Goal: Submit feedback/report problem: Leave review/rating

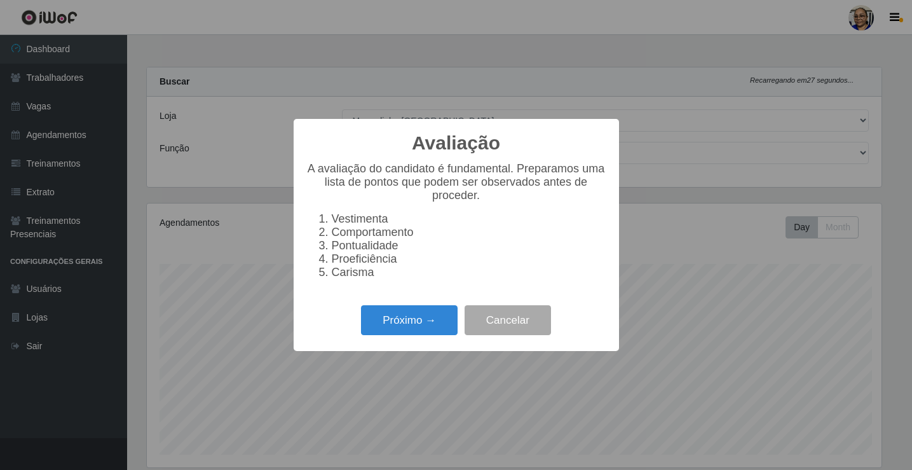
select select "345"
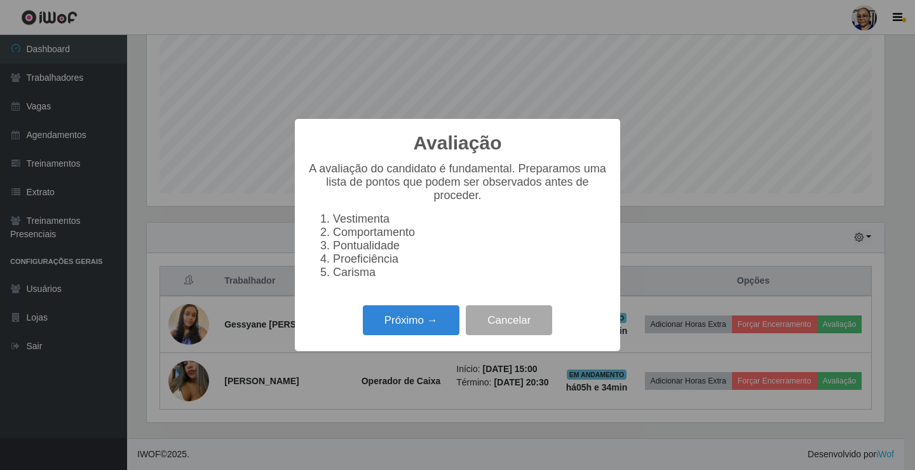
scroll to position [264, 738]
click at [419, 334] on button "Próximo →" at bounding box center [411, 320] width 97 height 30
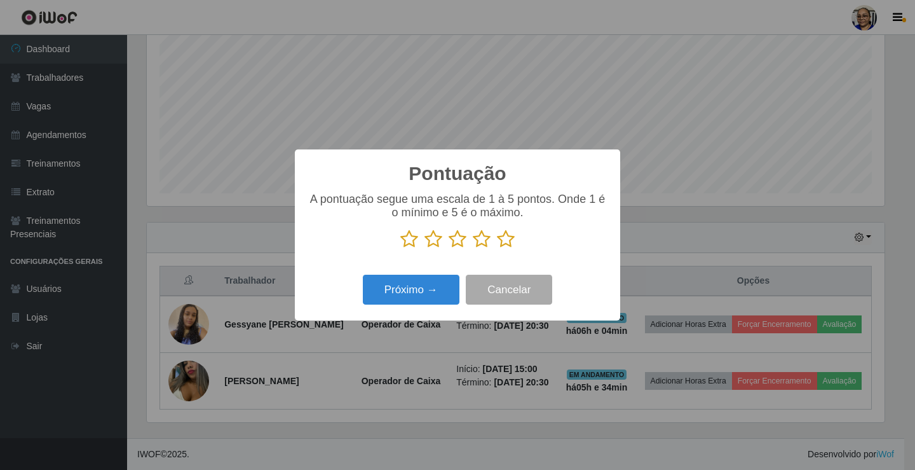
scroll to position [635199, 634725]
click at [509, 241] on icon at bounding box center [506, 238] width 18 height 19
click at [497, 248] on input "radio" at bounding box center [497, 248] width 0 height 0
click at [421, 295] on button "Próximo →" at bounding box center [411, 290] width 97 height 30
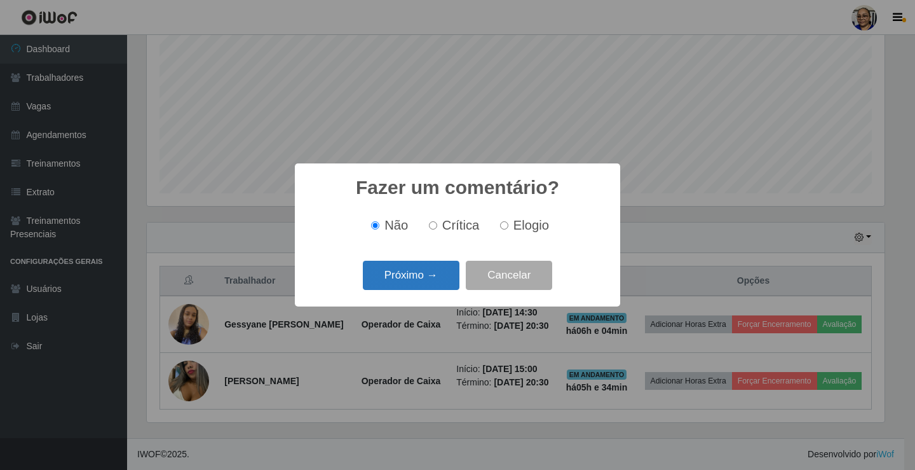
click at [427, 280] on button "Próximo →" at bounding box center [411, 276] width 97 height 30
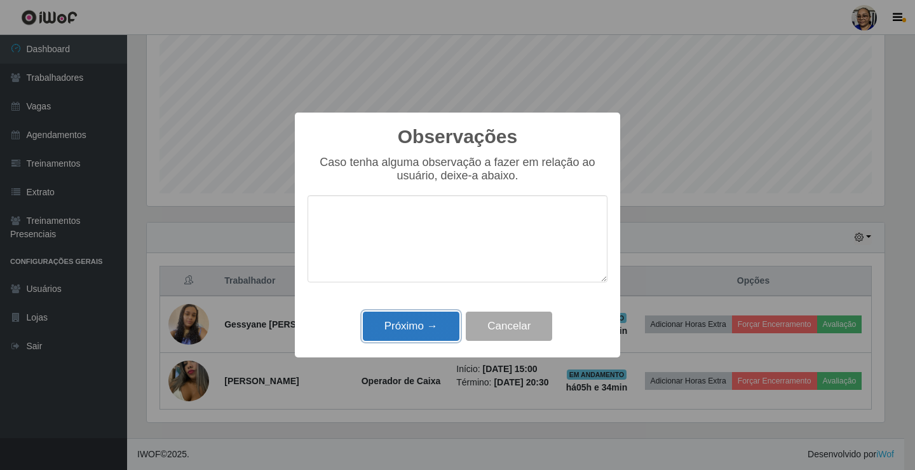
click at [429, 329] on button "Próximo →" at bounding box center [411, 326] width 97 height 30
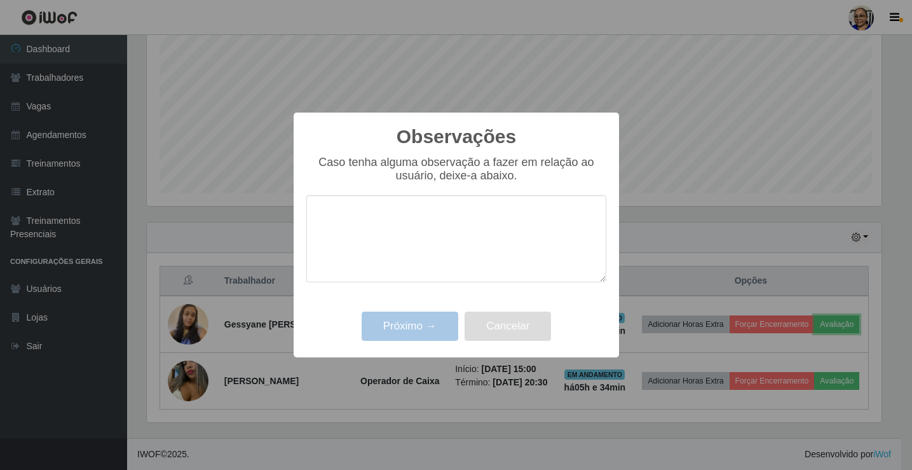
scroll to position [264, 745]
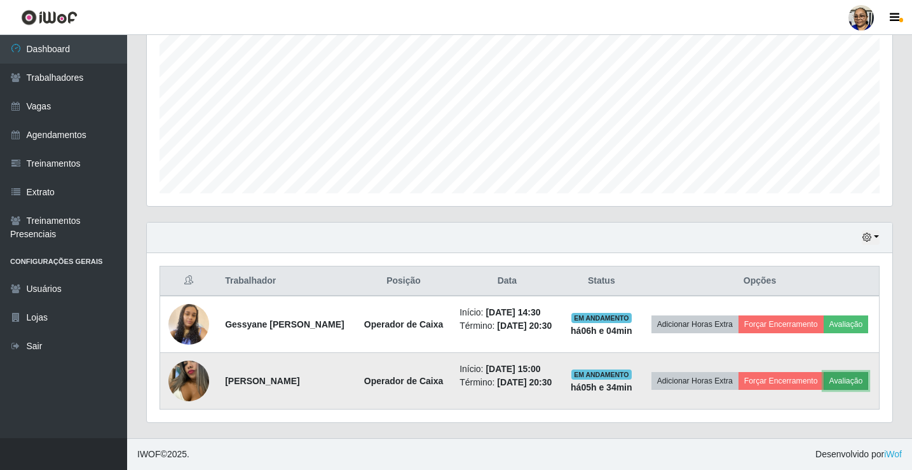
click at [824, 383] on button "Avaliação" at bounding box center [846, 381] width 45 height 18
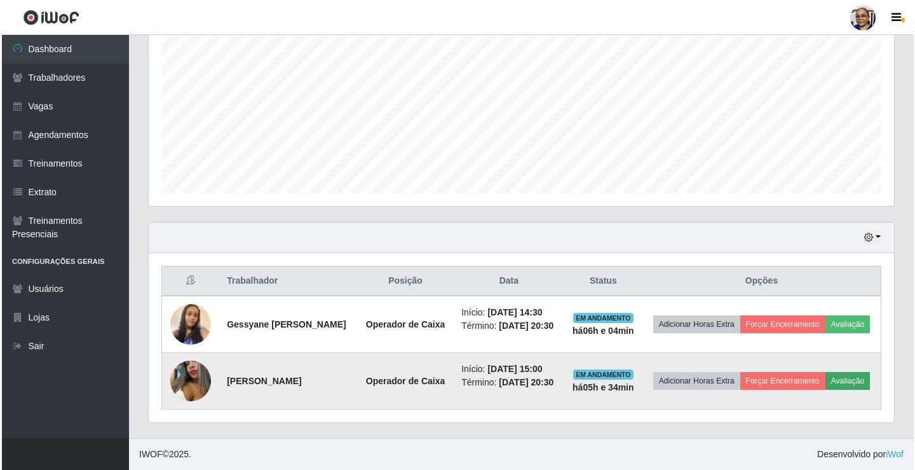
scroll to position [264, 738]
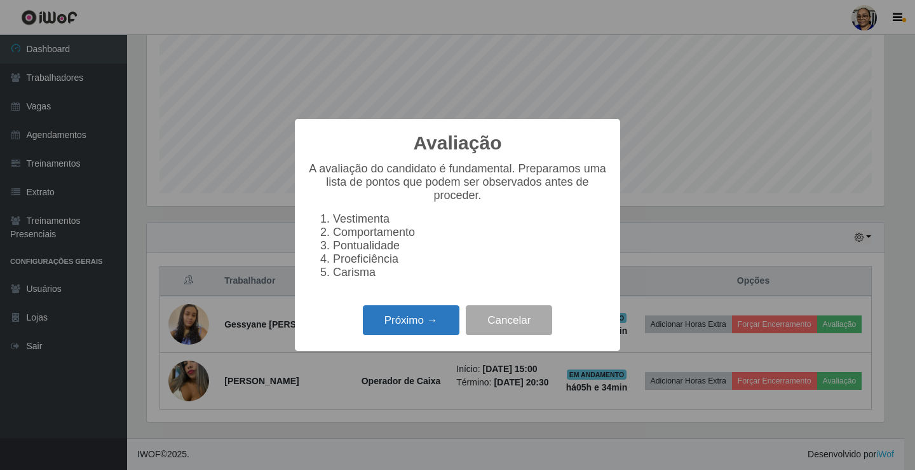
click at [437, 326] on button "Próximo →" at bounding box center [411, 320] width 97 height 30
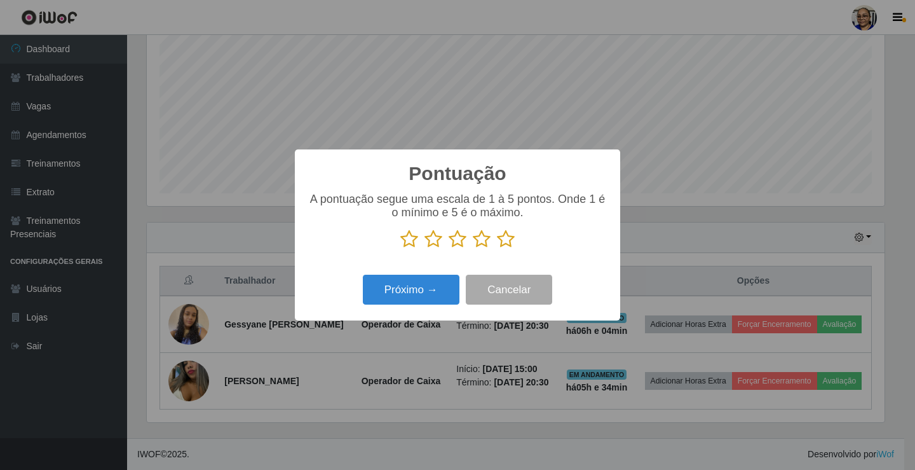
scroll to position [635199, 634725]
click at [501, 243] on icon at bounding box center [506, 238] width 18 height 19
click at [497, 248] on input "radio" at bounding box center [497, 248] width 0 height 0
click at [411, 294] on button "Próximo →" at bounding box center [411, 290] width 97 height 30
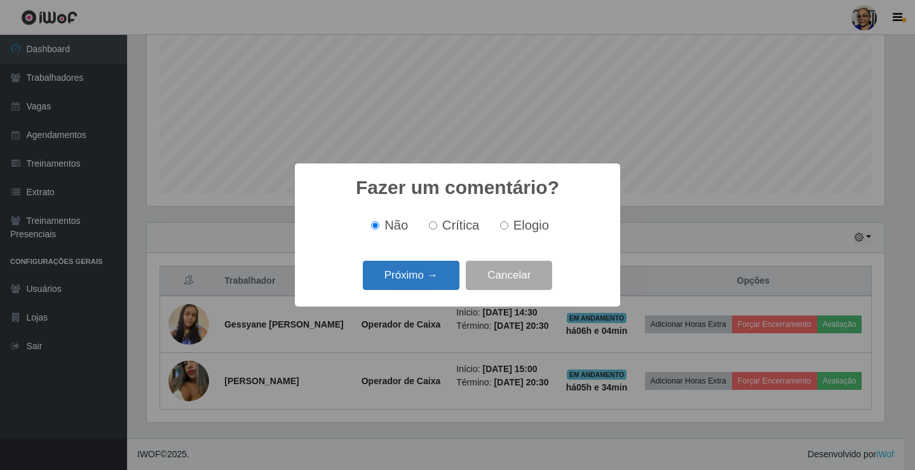
click at [420, 283] on button "Próximo →" at bounding box center [411, 276] width 97 height 30
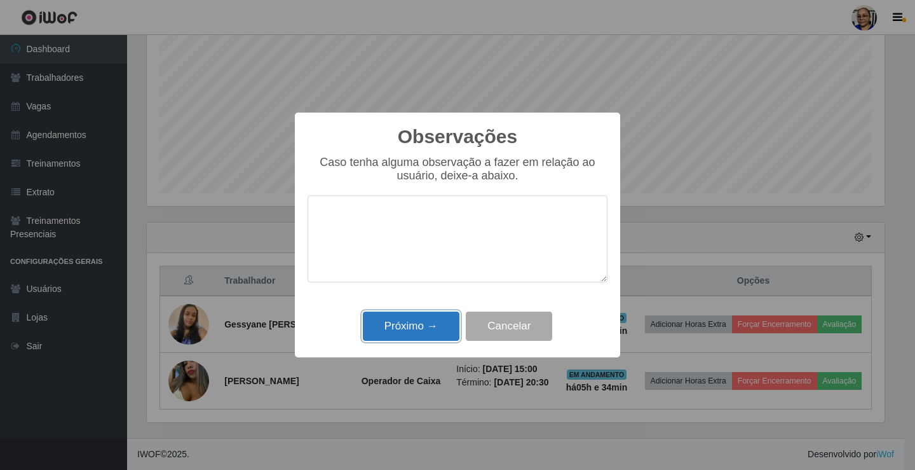
click at [430, 334] on button "Próximo →" at bounding box center [411, 326] width 97 height 30
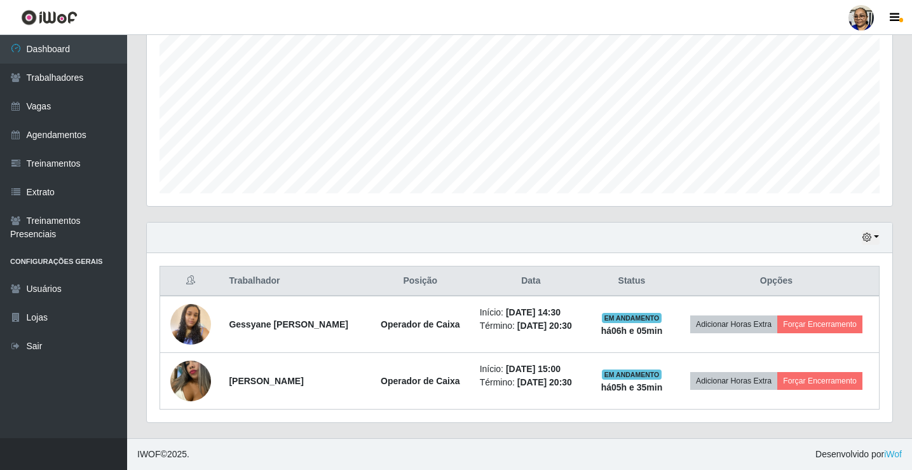
scroll to position [261, 0]
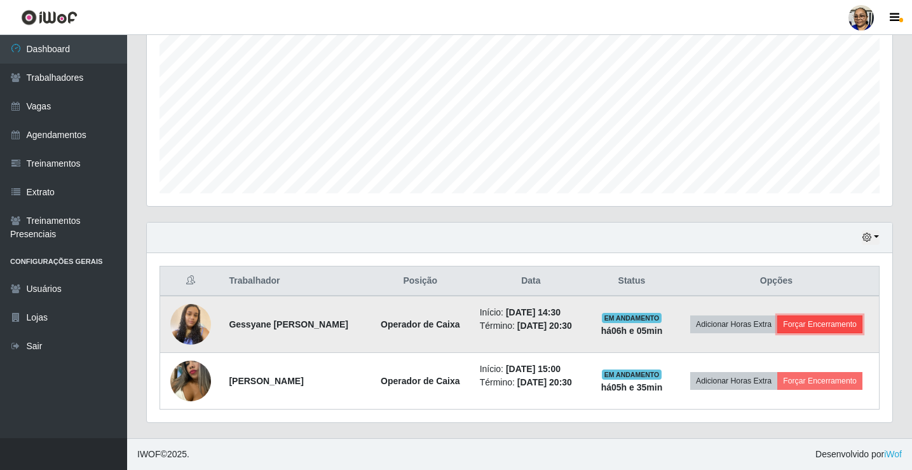
click at [838, 322] on button "Forçar Encerramento" at bounding box center [819, 324] width 85 height 18
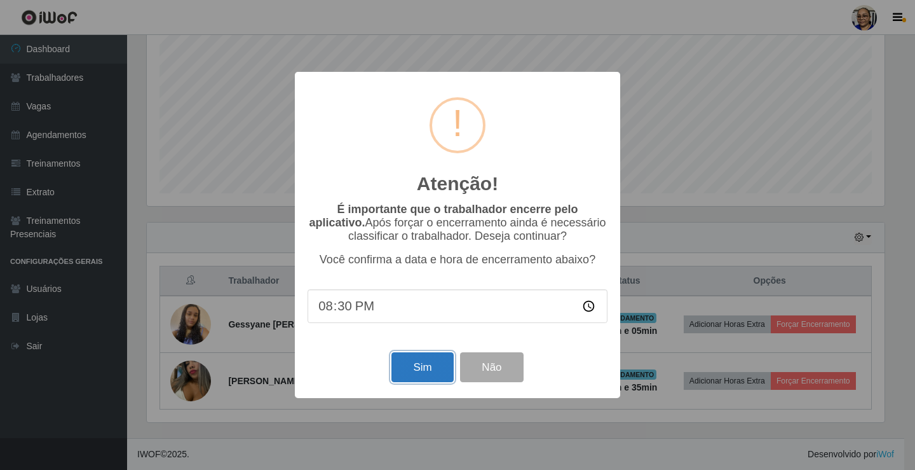
click at [429, 363] on button "Sim" at bounding box center [422, 367] width 62 height 30
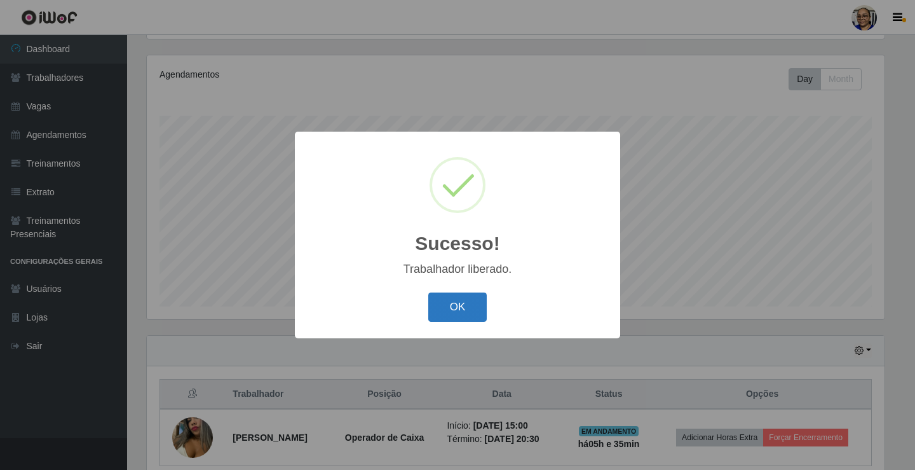
click at [463, 313] on button "OK" at bounding box center [457, 307] width 59 height 30
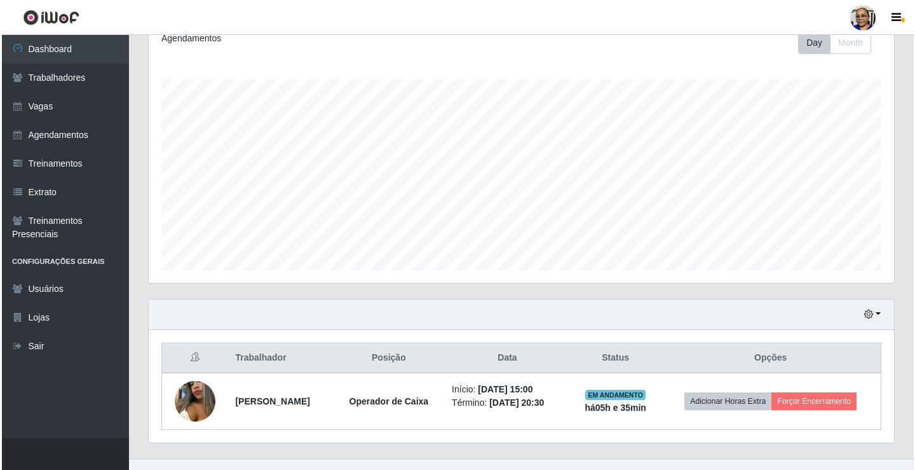
scroll to position [205, 0]
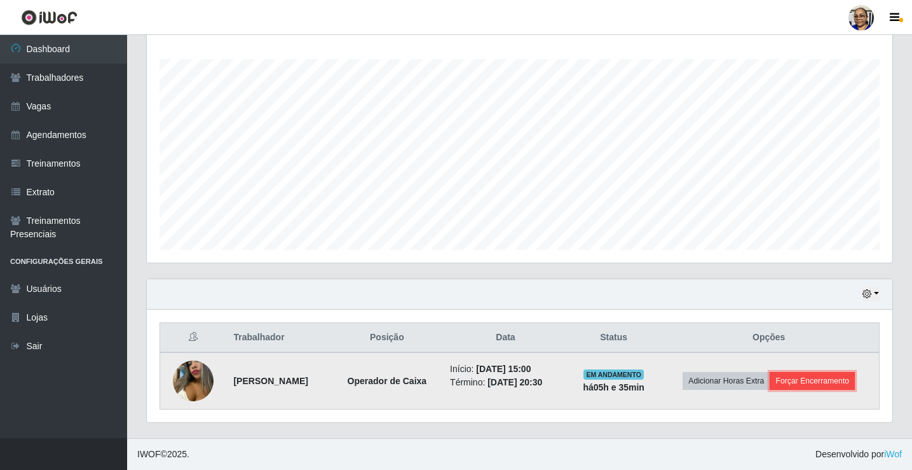
click at [829, 382] on button "Forçar Encerramento" at bounding box center [812, 381] width 85 height 18
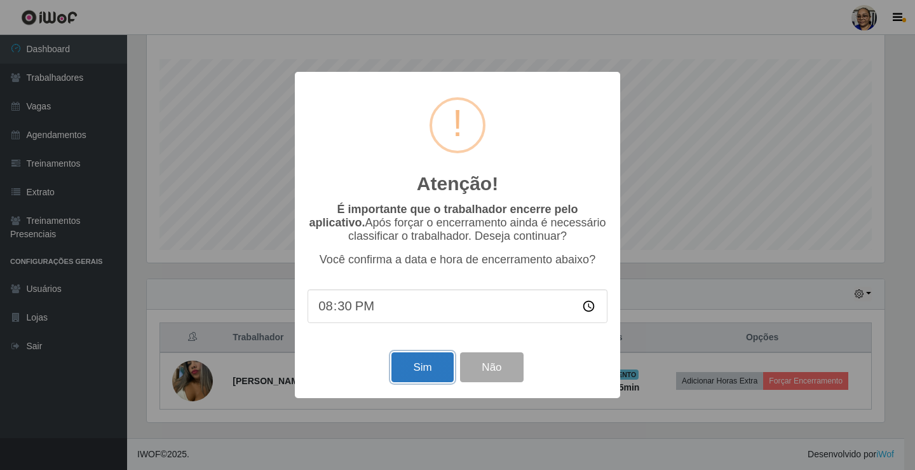
click at [438, 368] on button "Sim" at bounding box center [422, 367] width 62 height 30
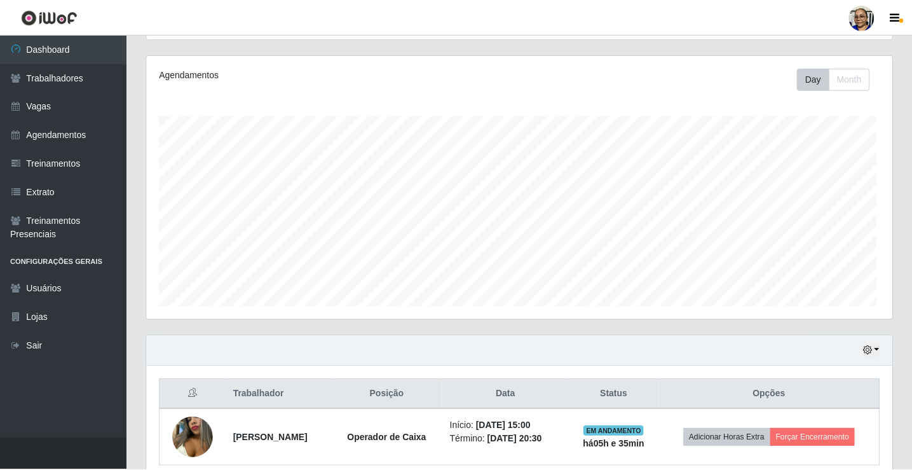
scroll to position [0, 0]
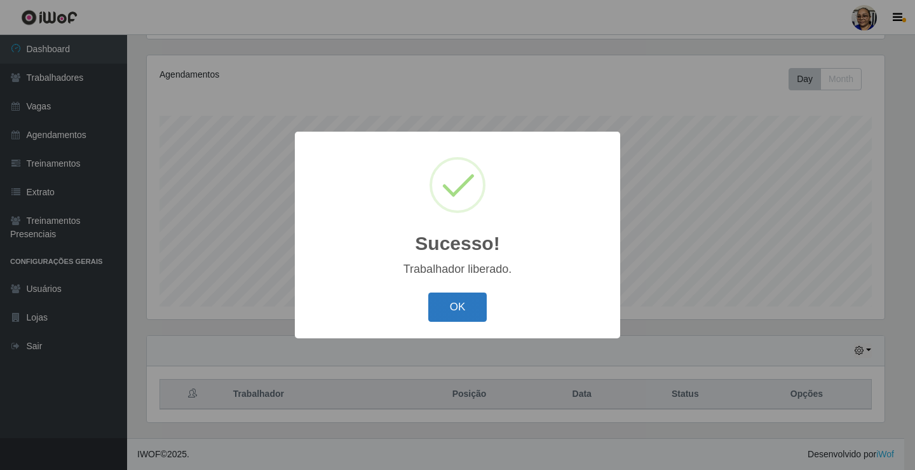
click at [464, 310] on button "OK" at bounding box center [457, 307] width 59 height 30
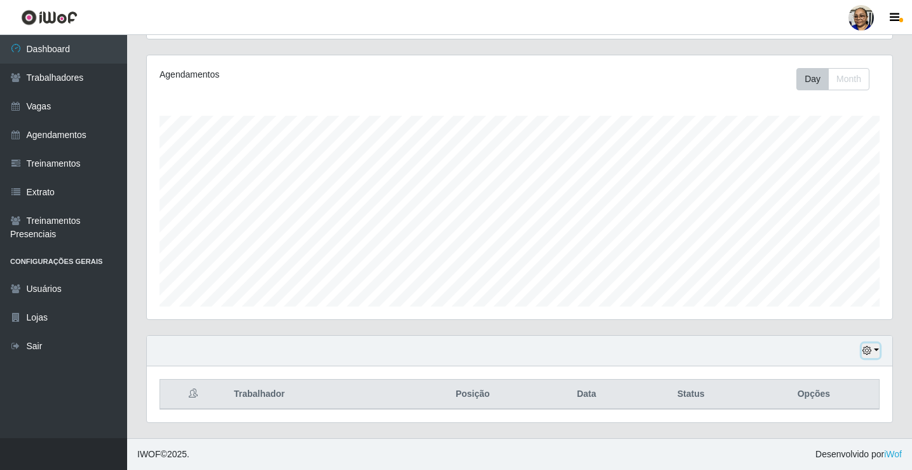
click at [875, 349] on button "button" at bounding box center [871, 350] width 18 height 15
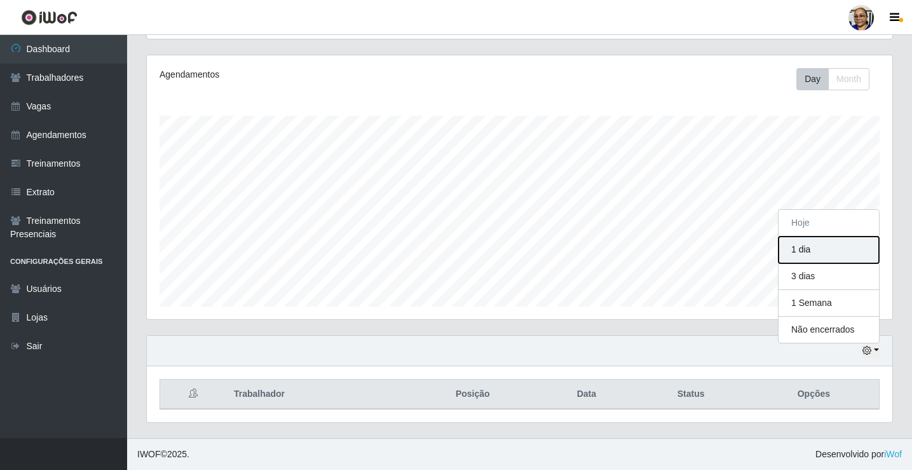
click at [817, 252] on button "1 dia" at bounding box center [828, 249] width 100 height 27
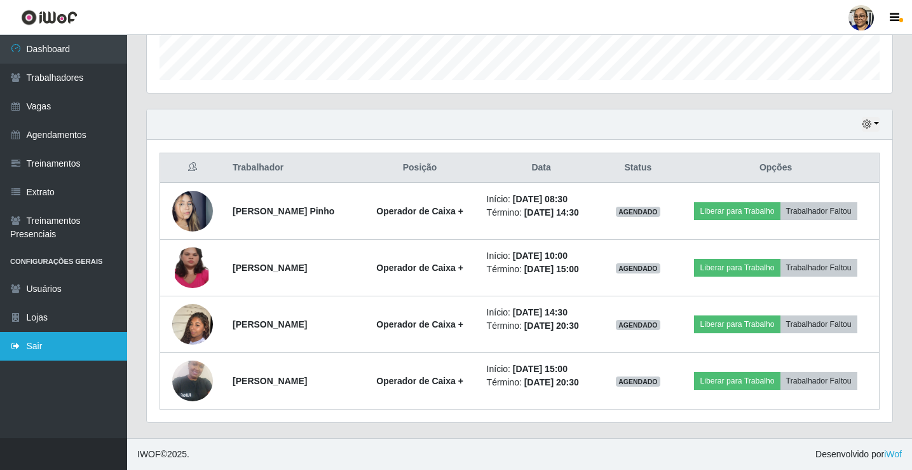
click at [35, 351] on link "Sair" at bounding box center [63, 346] width 127 height 29
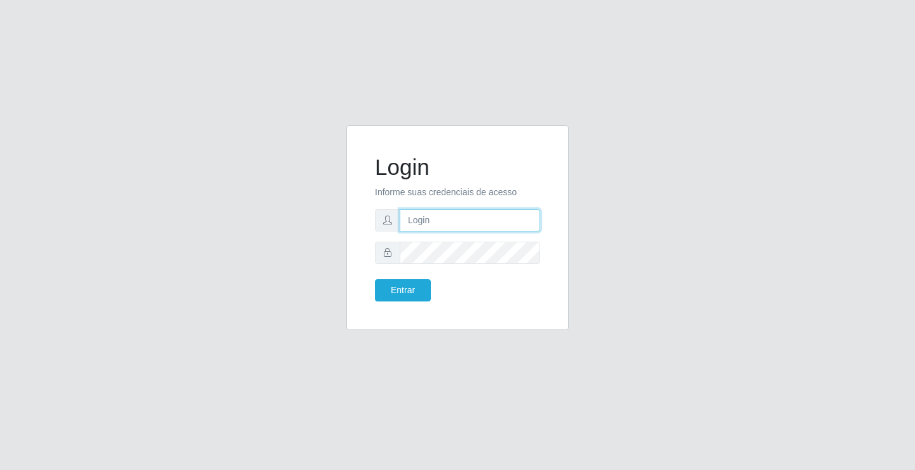
type input "[EMAIL_ADDRESS][DOMAIN_NAME]"
